Goal: Information Seeking & Learning: Learn about a topic

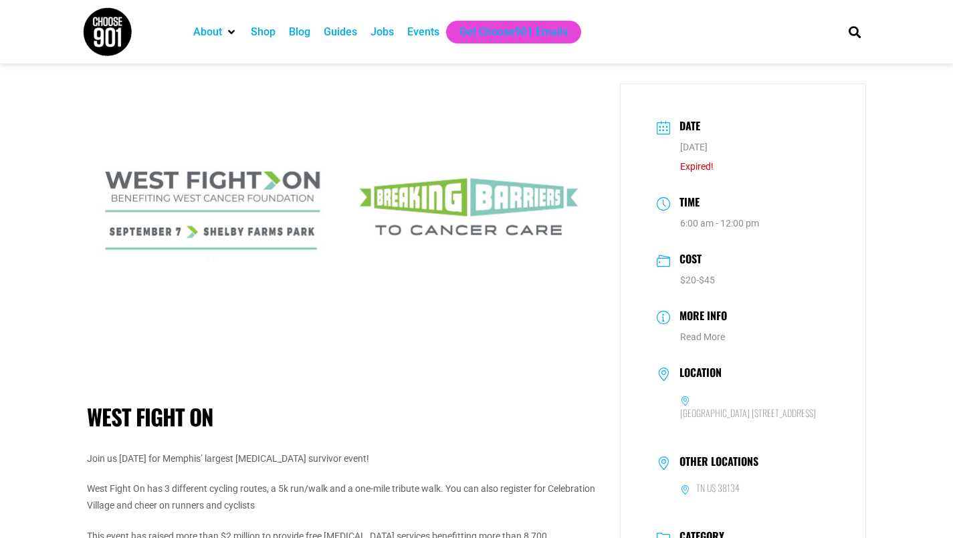
click at [383, 26] on div "Jobs" at bounding box center [381, 32] width 23 height 16
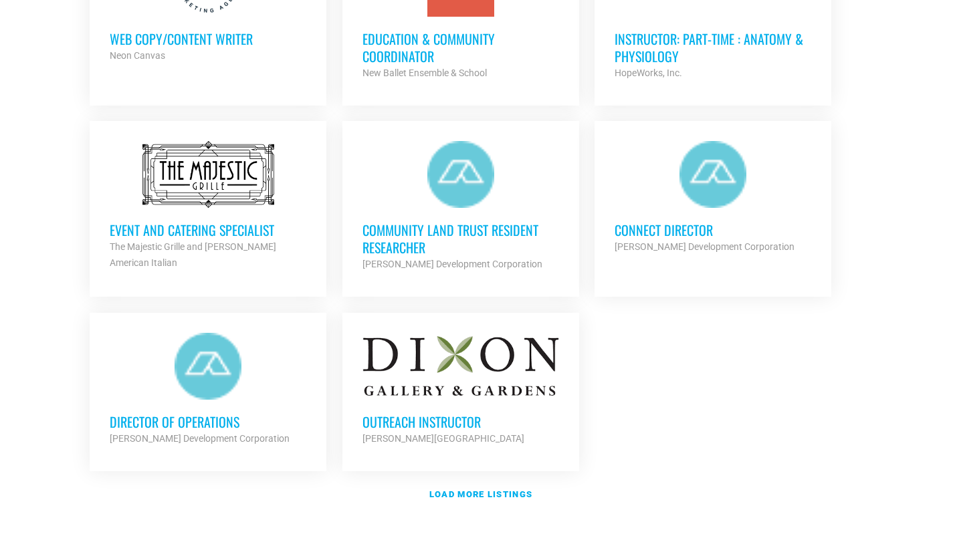
scroll to position [1539, 0]
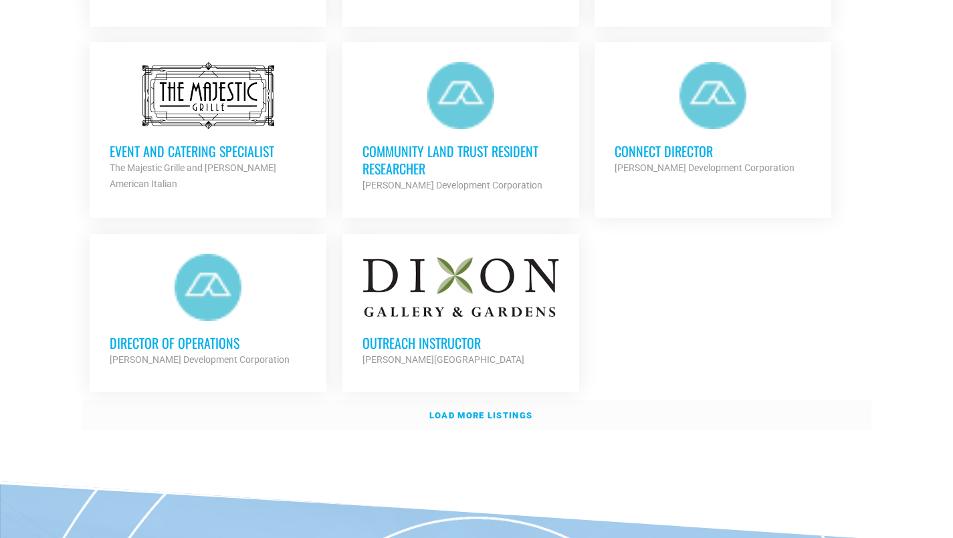
click at [479, 403] on link "Load more listings" at bounding box center [476, 416] width 789 height 31
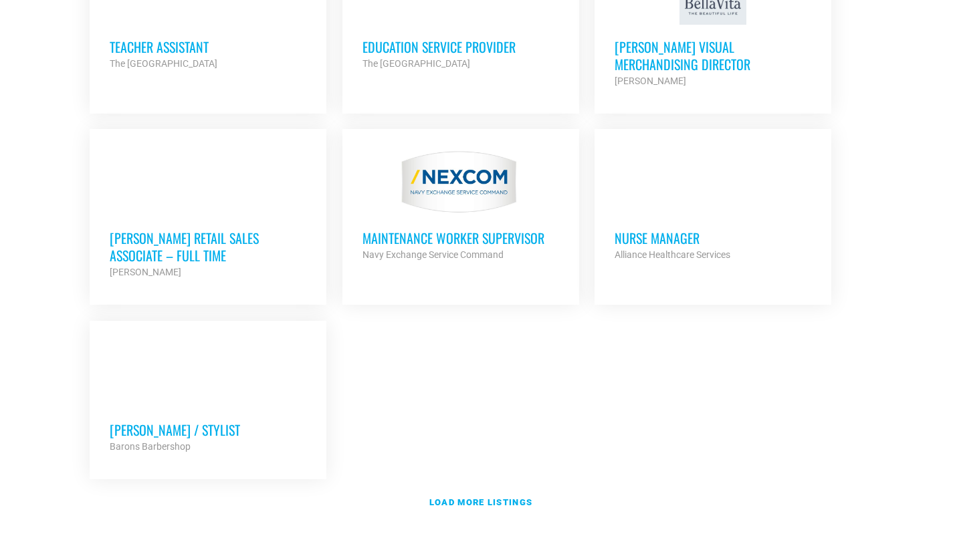
scroll to position [2812, 0]
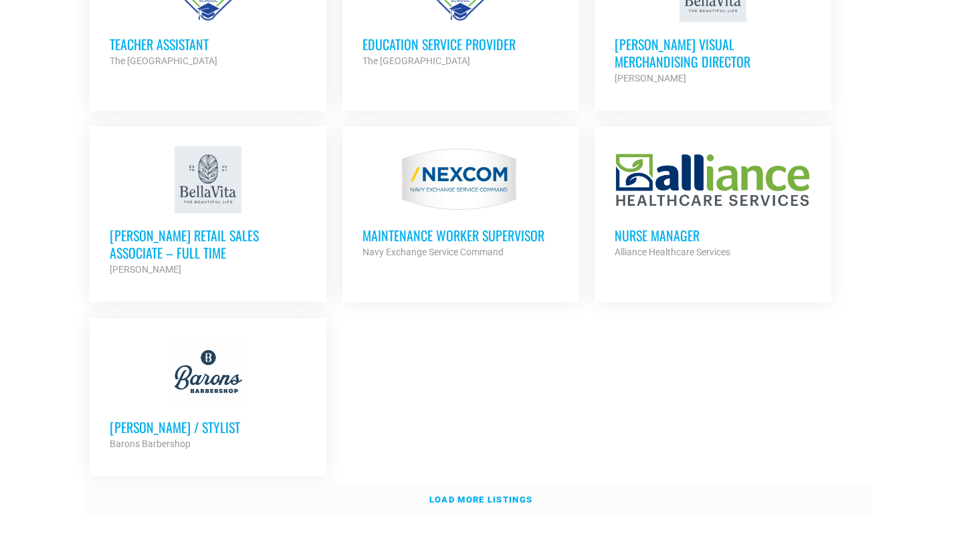
click at [473, 495] on strong "Load more listings" at bounding box center [480, 500] width 103 height 10
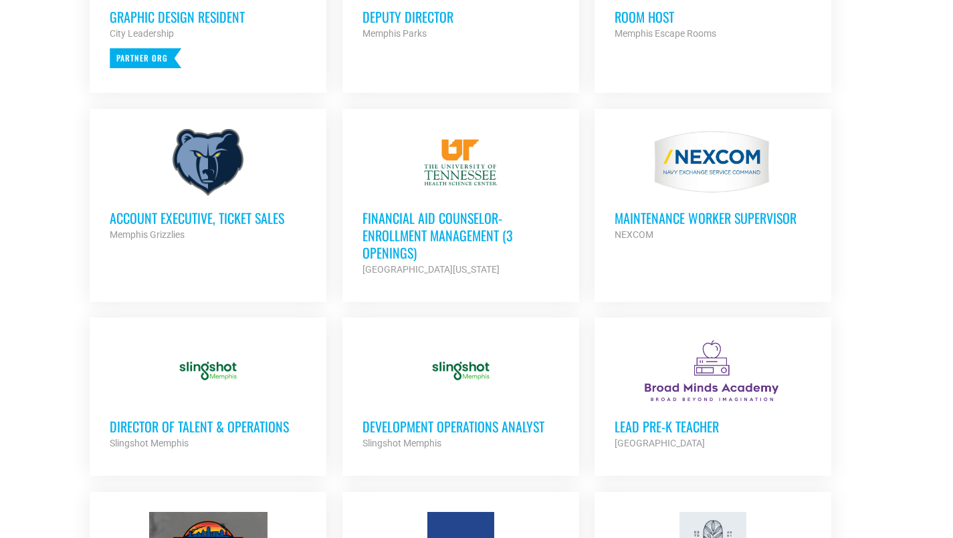
scroll to position [735, 0]
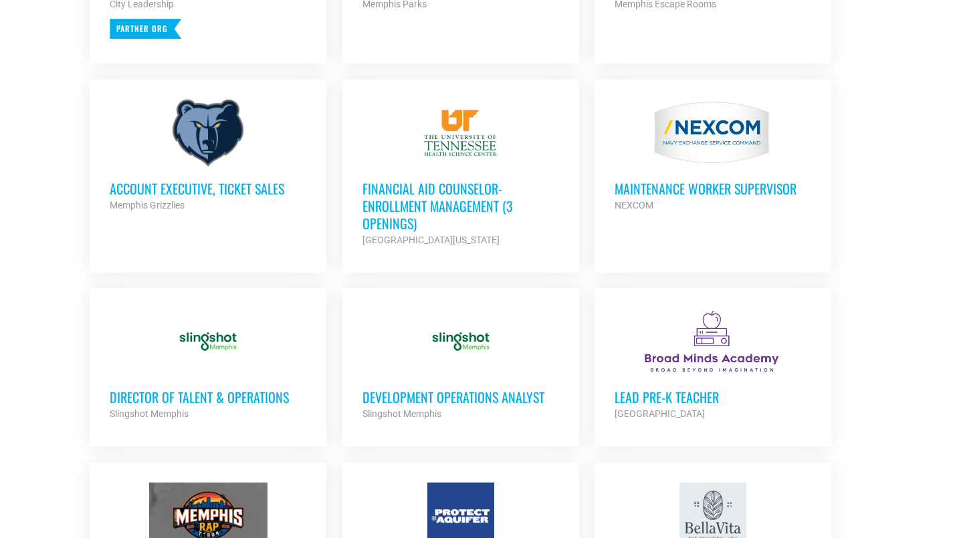
click at [411, 393] on h3 "Development Operations Analyst" at bounding box center [460, 397] width 197 height 17
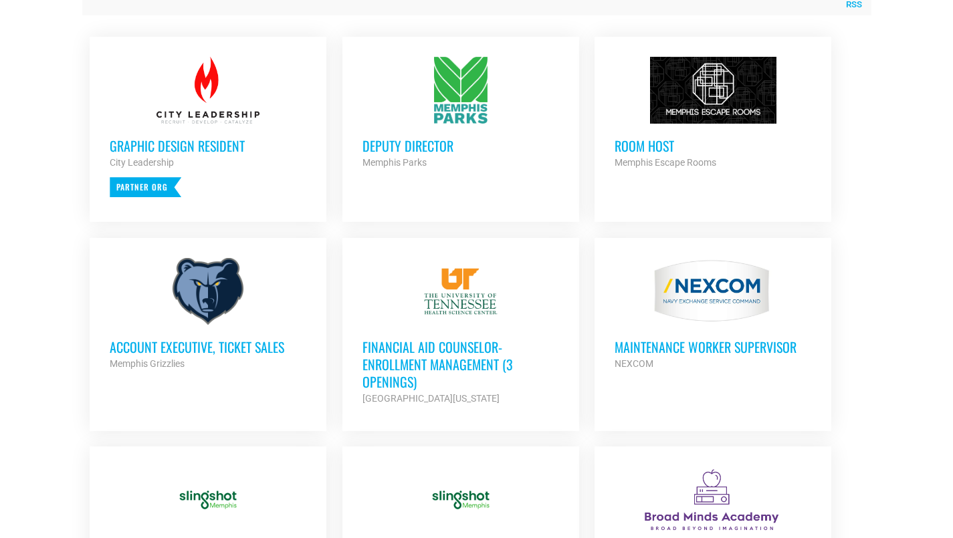
scroll to position [526, 0]
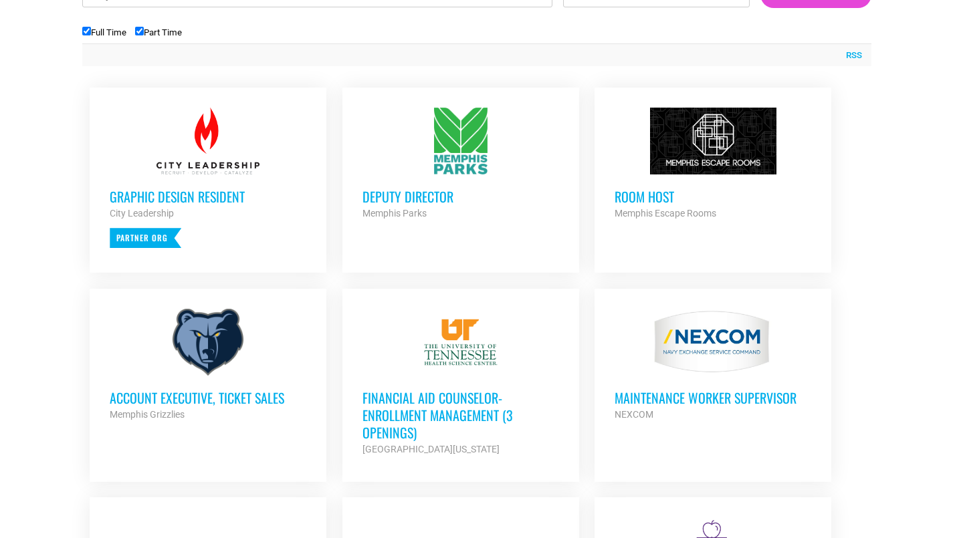
click at [379, 197] on h3 "Deputy Director" at bounding box center [460, 196] width 197 height 17
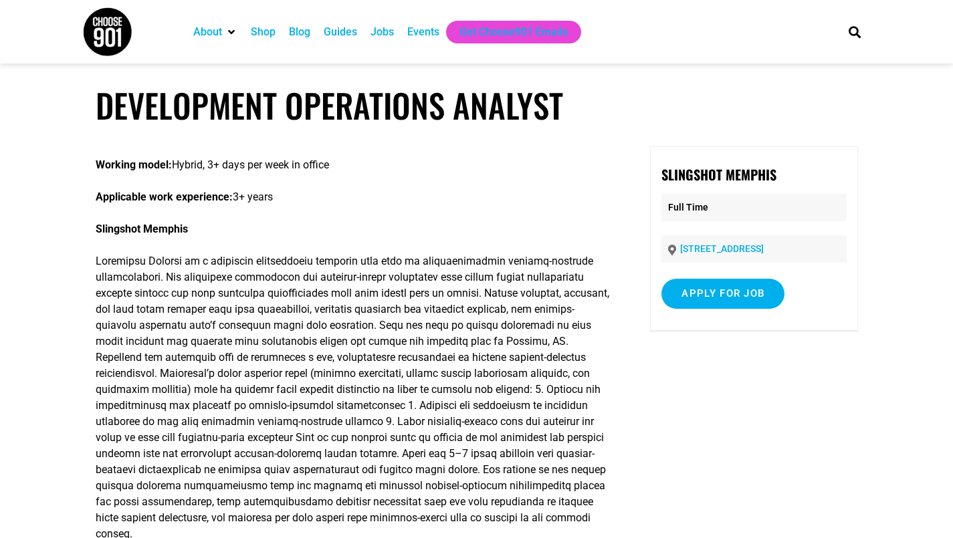
scroll to position [3, 0]
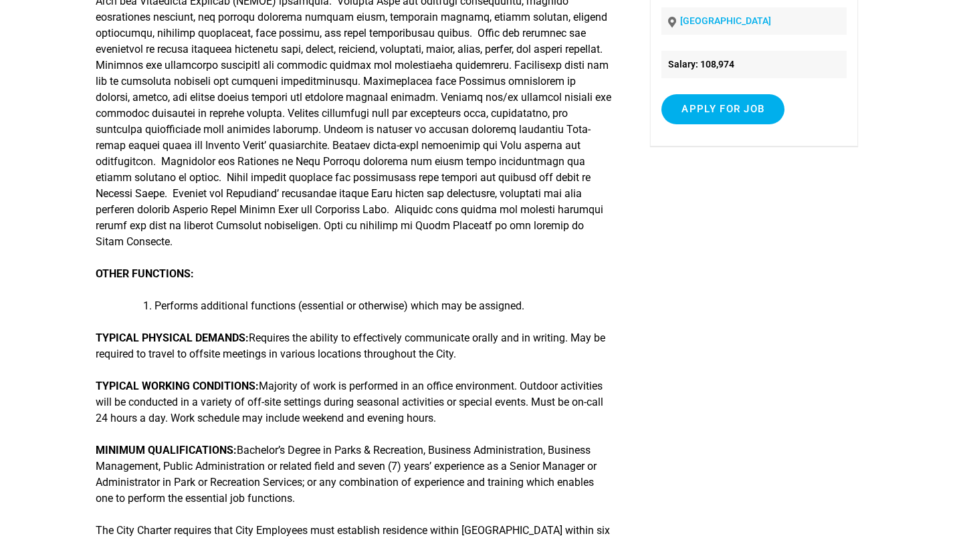
scroll to position [389, 0]
